Goal: Task Accomplishment & Management: Use online tool/utility

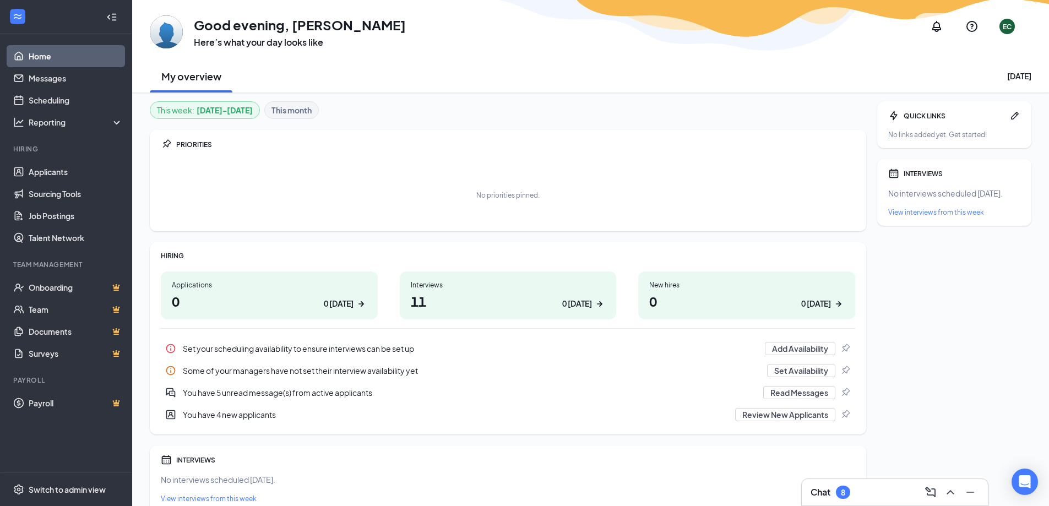
click at [456, 298] on h1 "11 0 today" at bounding box center [508, 301] width 195 height 19
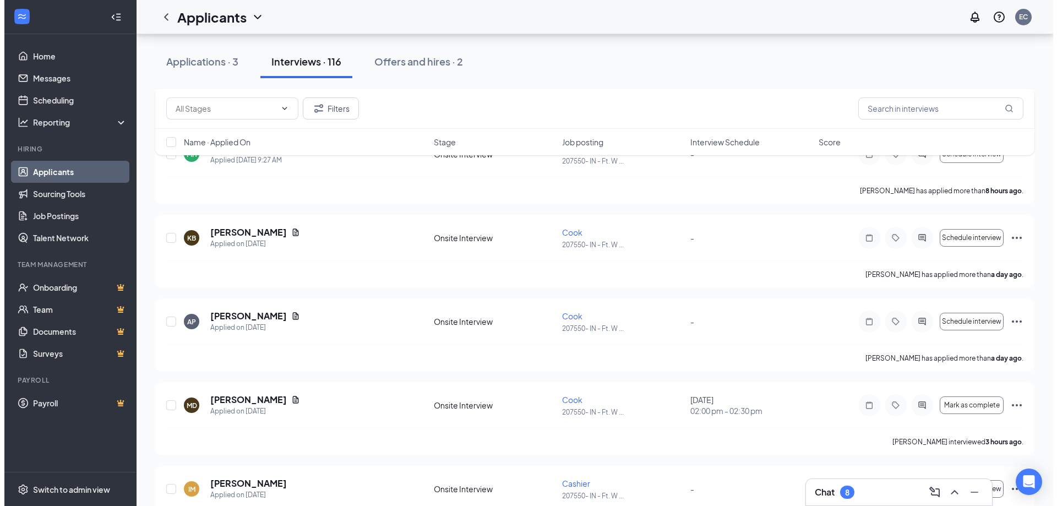
scroll to position [489, 0]
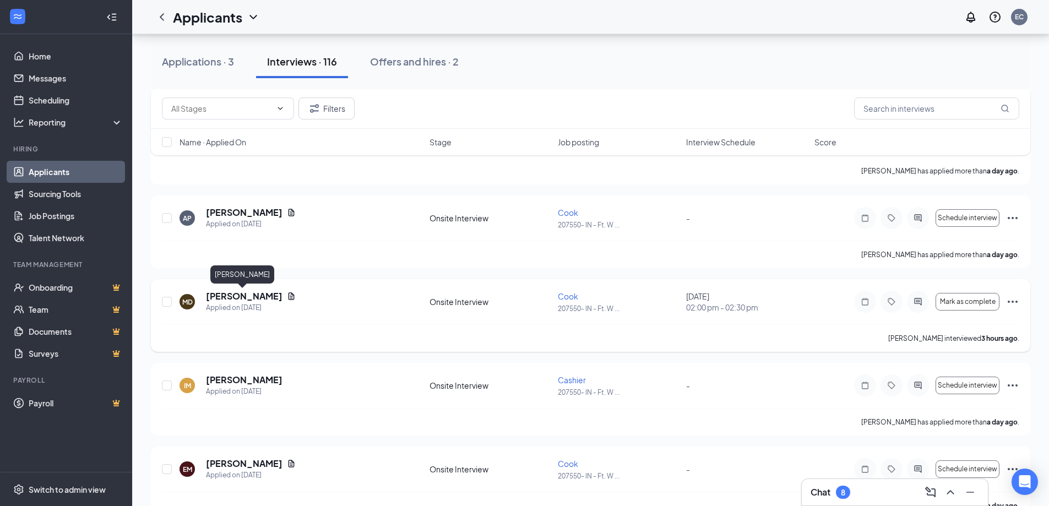
click at [253, 297] on h5 "[PERSON_NAME]" at bounding box center [244, 296] width 77 height 12
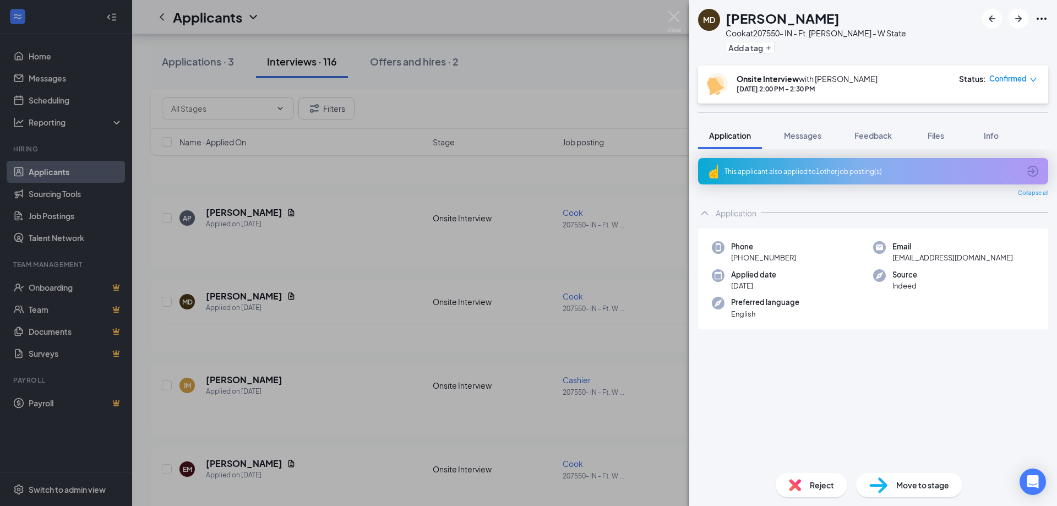
click at [1038, 20] on icon "Ellipses" at bounding box center [1042, 19] width 10 height 2
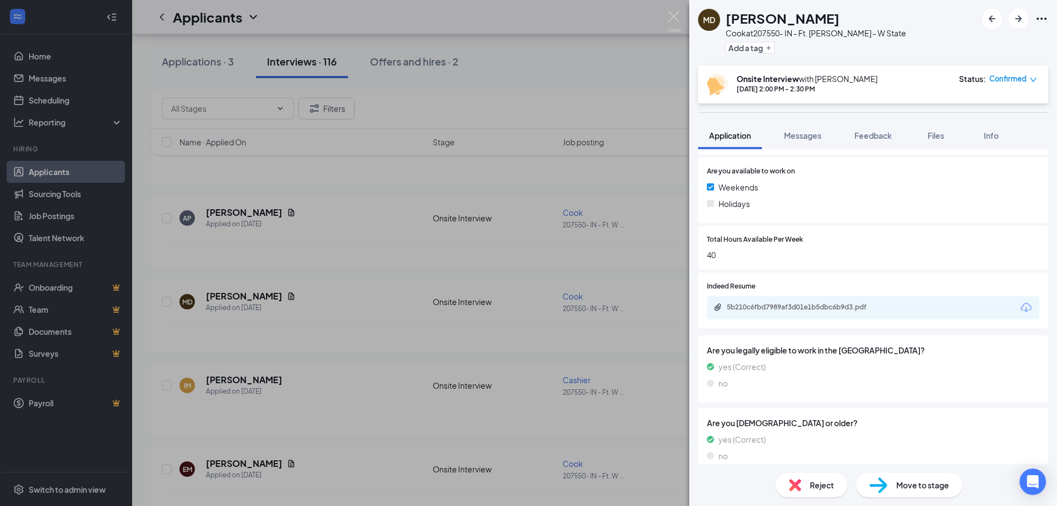
scroll to position [440, 0]
click at [1044, 21] on icon "Ellipses" at bounding box center [1041, 18] width 13 height 13
click at [1043, 20] on icon "Ellipses" at bounding box center [1041, 18] width 13 height 13
click at [1005, 40] on link "View full application" at bounding box center [982, 44] width 119 height 11
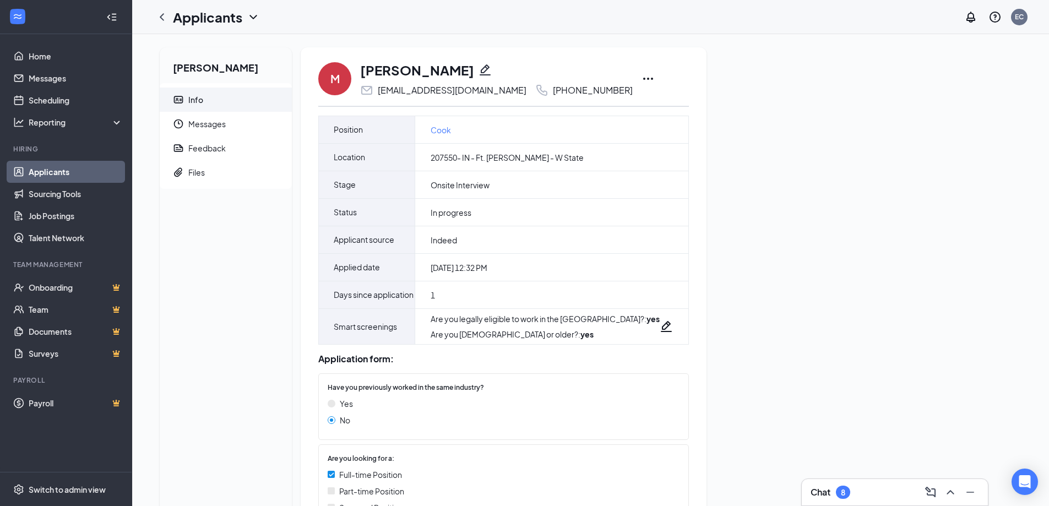
click at [641, 80] on icon "Ellipses" at bounding box center [647, 78] width 13 height 13
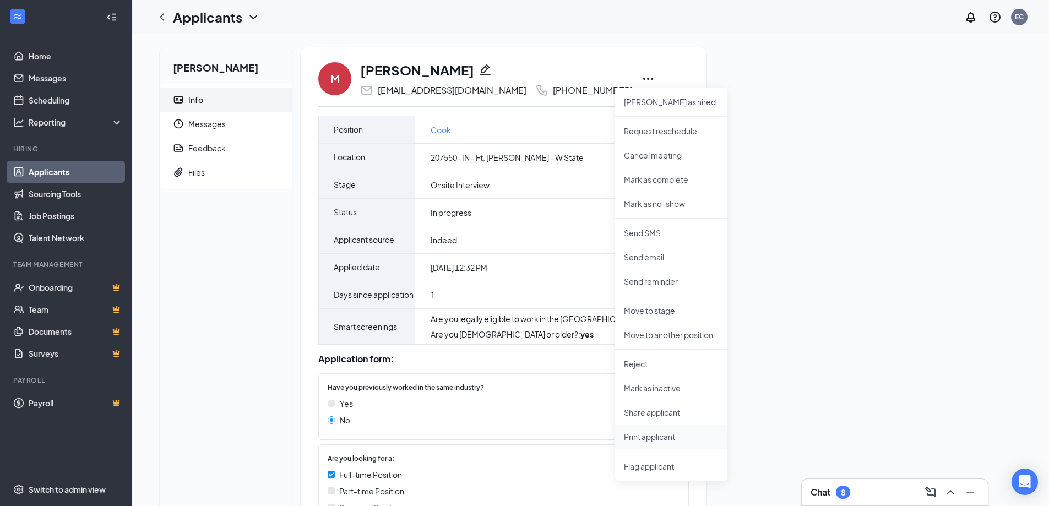
click at [626, 436] on p "Print applicant" at bounding box center [671, 436] width 95 height 11
